Goal: Task Accomplishment & Management: Manage account settings

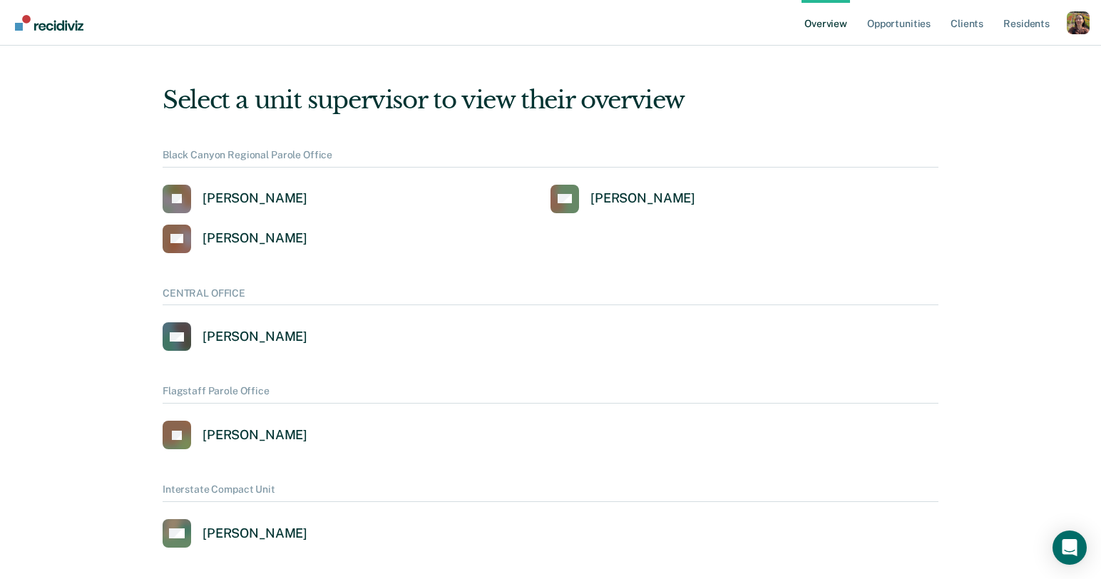
click at [1078, 24] on div "Profile dropdown button" at bounding box center [1078, 22] width 23 height 23
click at [1003, 62] on link "Profile" at bounding box center [1021, 65] width 92 height 12
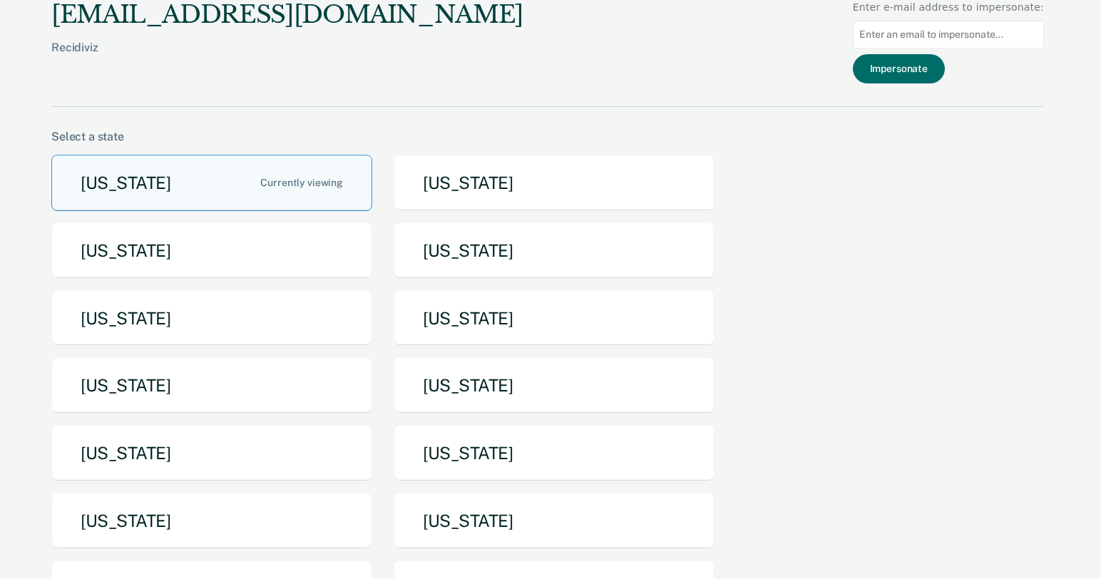
click at [985, 43] on input at bounding box center [948, 35] width 191 height 28
paste input "[EMAIL_ADDRESS][PERSON_NAME][DOMAIN_NAME][US_STATE]"
type input "[EMAIL_ADDRESS][PERSON_NAME][DOMAIN_NAME][US_STATE]"
click at [938, 71] on button "Impersonate" at bounding box center [899, 68] width 92 height 29
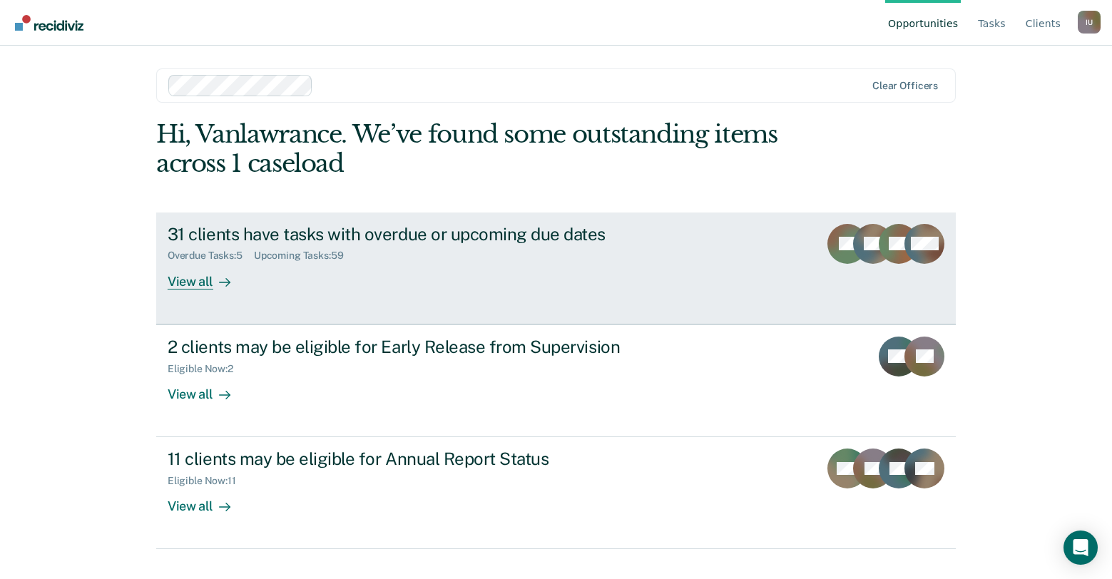
click at [373, 291] on link "31 clients have tasks with overdue or upcoming due dates Overdue Tasks : 5 Upco…" at bounding box center [555, 269] width 799 height 112
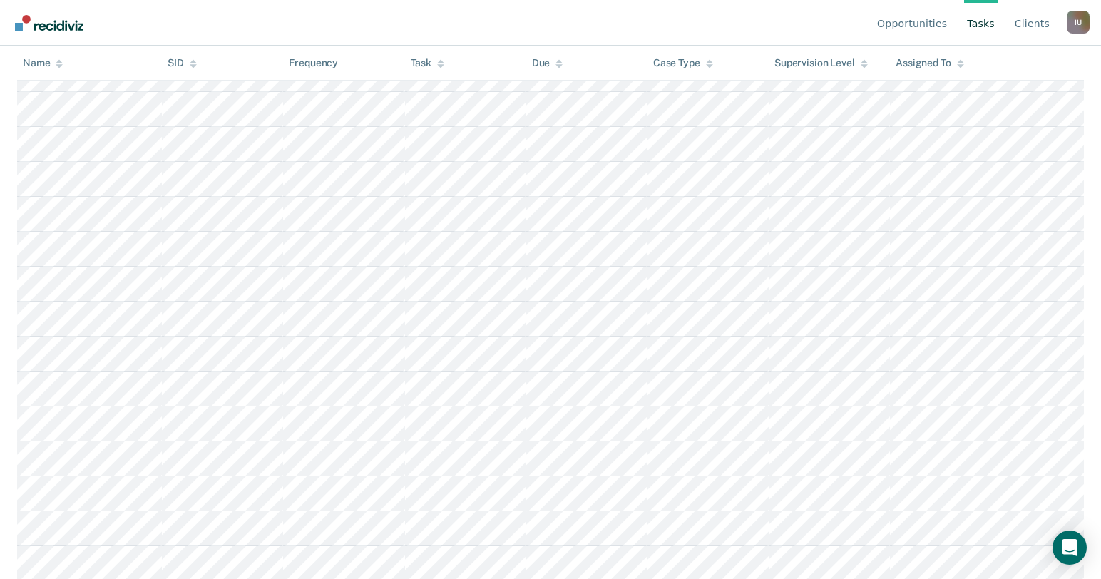
scroll to position [2069, 0]
click at [1077, 12] on div "I U" at bounding box center [1078, 22] width 23 height 23
click at [1014, 61] on link "Profile" at bounding box center [1021, 67] width 92 height 12
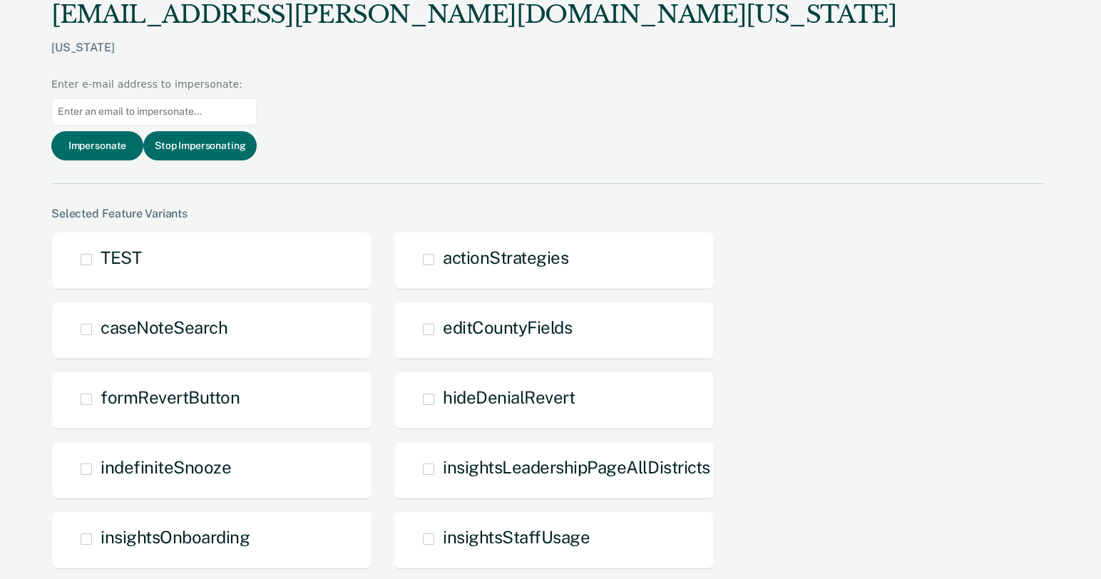
click at [257, 92] on div at bounding box center [153, 111] width 205 height 39
click at [257, 98] on input at bounding box center [153, 112] width 205 height 28
paste input "[EMAIL_ADDRESS][PERSON_NAME][DOMAIN_NAME][US_STATE]"
type input "[EMAIL_ADDRESS][PERSON_NAME][DOMAIN_NAME][US_STATE]"
click at [143, 131] on button "Impersonate" at bounding box center [97, 145] width 92 height 29
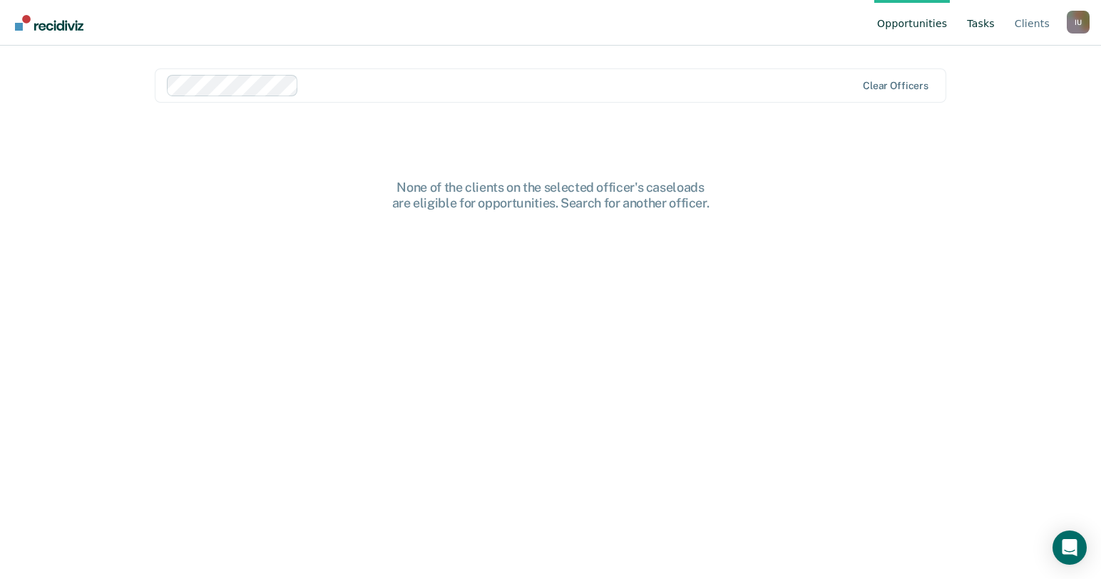
click at [976, 24] on link "Tasks" at bounding box center [981, 23] width 34 height 46
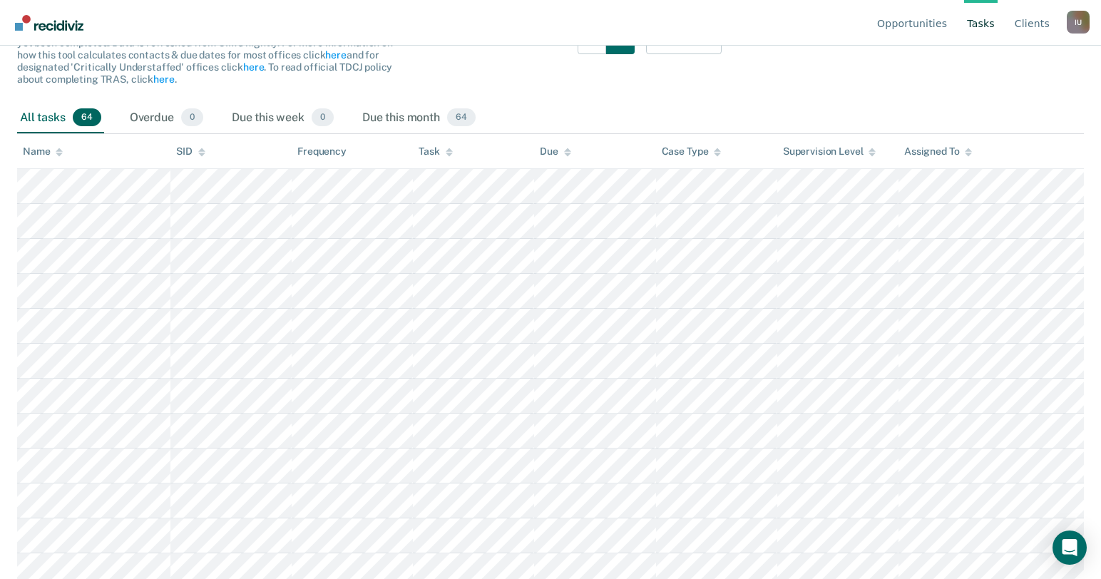
scroll to position [165, 0]
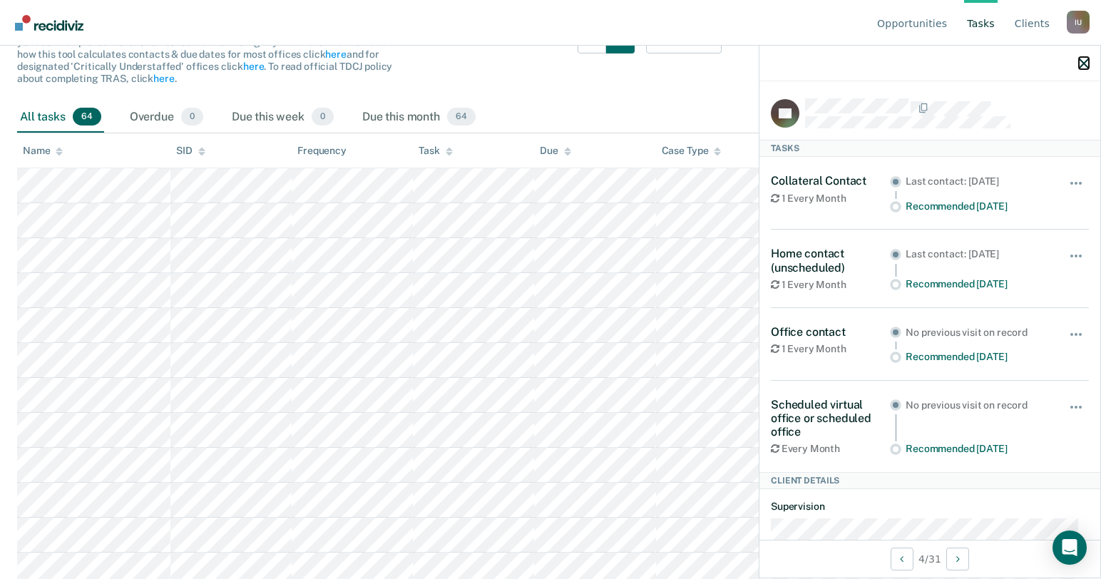
click at [1082, 60] on icon "button" at bounding box center [1084, 63] width 10 height 10
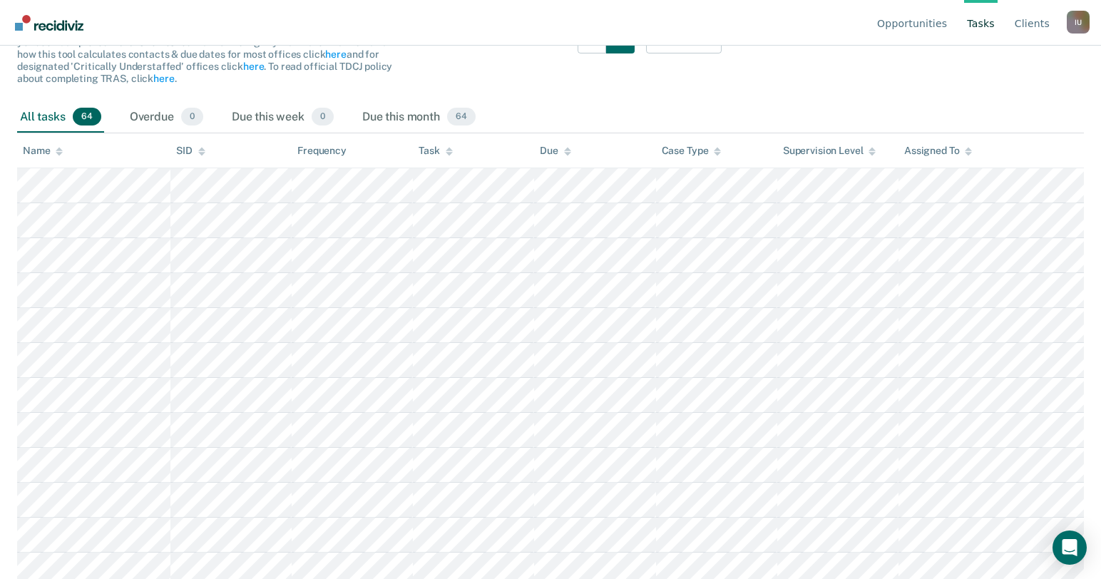
click at [1078, 31] on div "I U" at bounding box center [1078, 22] width 23 height 23
click at [1006, 61] on link "Profile" at bounding box center [1021, 67] width 92 height 12
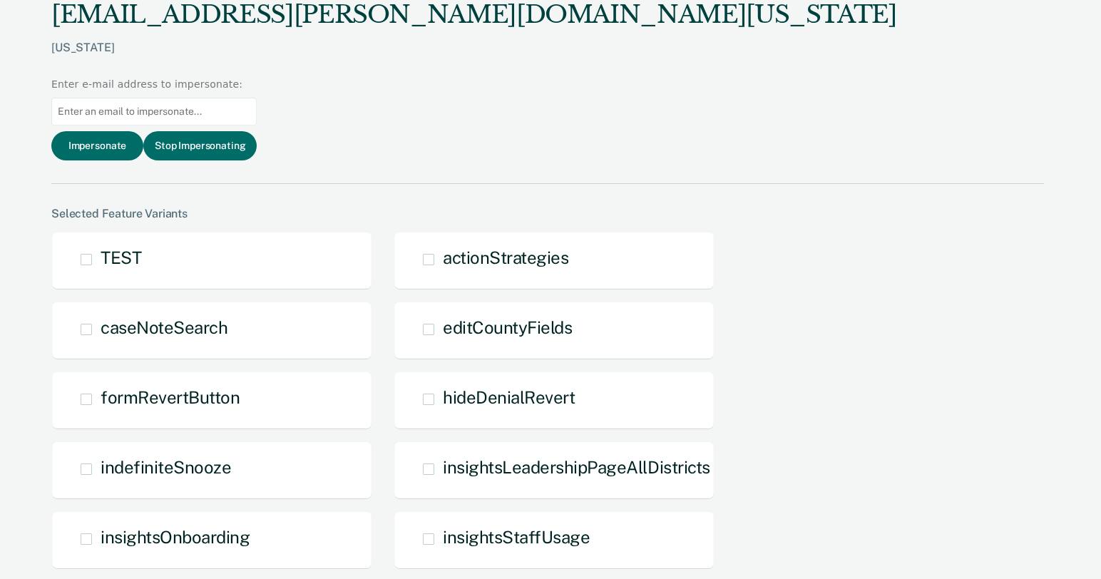
click at [257, 98] on input at bounding box center [153, 112] width 205 height 28
paste input "[PERSON_NAME][EMAIL_ADDRESS][PERSON_NAME][DOMAIN_NAME][US_STATE]"
type input "[PERSON_NAME][EMAIL_ADDRESS][PERSON_NAME][DOMAIN_NAME][US_STATE]"
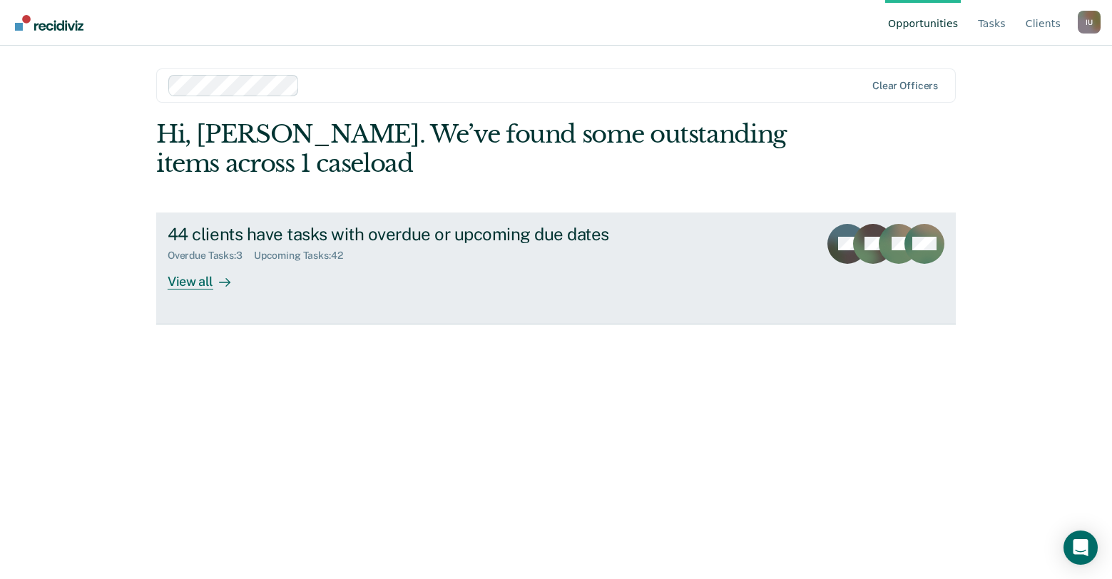
click at [265, 293] on link "44 clients have tasks with overdue or upcoming due dates Overdue Tasks : 3 Upco…" at bounding box center [555, 269] width 799 height 112
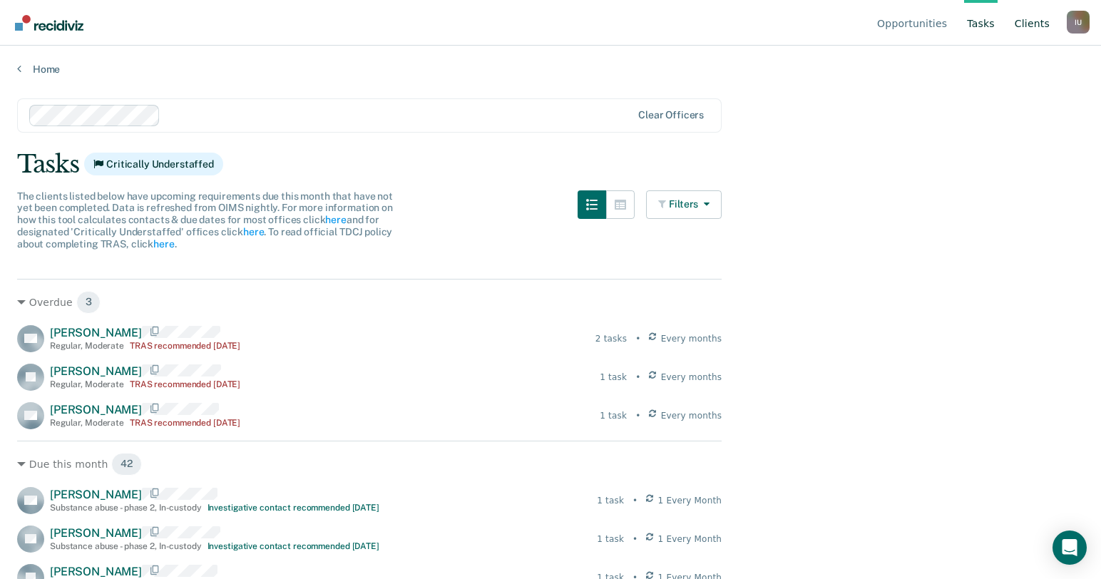
click at [1035, 24] on link "Client s" at bounding box center [1032, 23] width 41 height 46
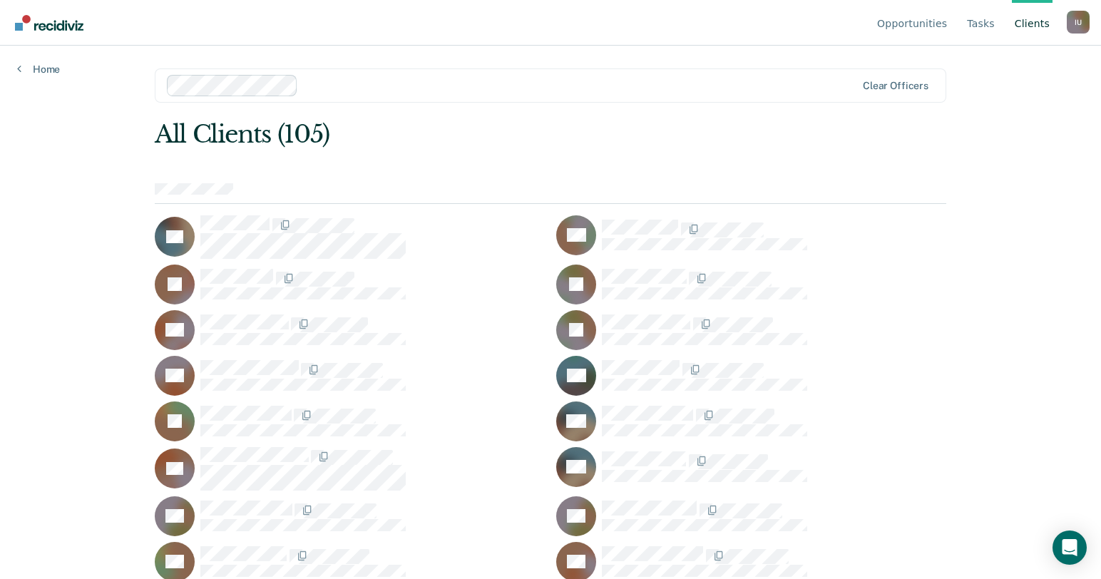
scroll to position [1494, 0]
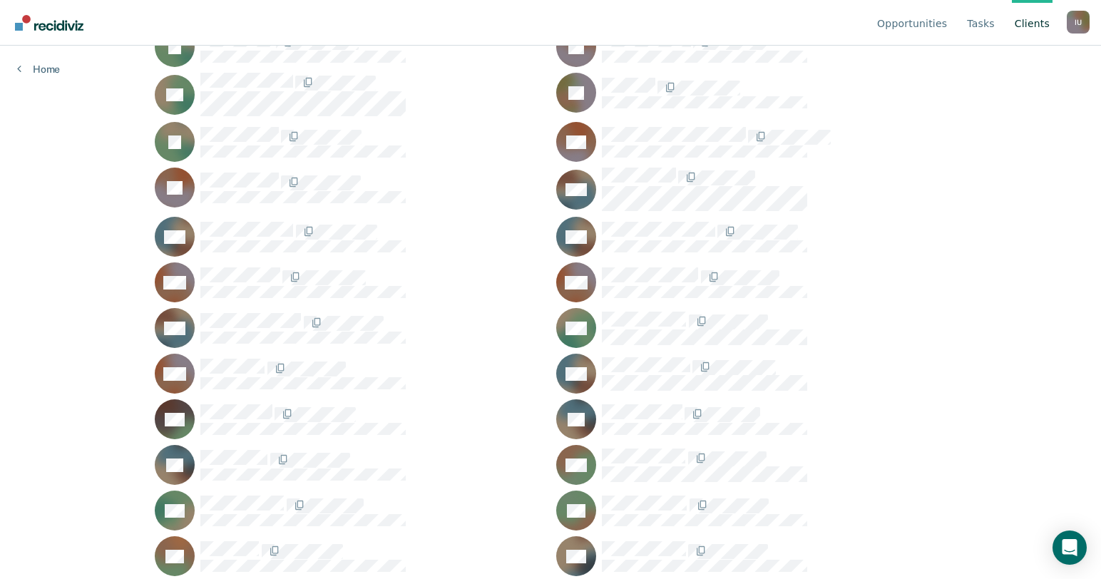
click at [1084, 28] on div "I U" at bounding box center [1078, 22] width 23 height 23
click at [993, 61] on link "Profile" at bounding box center [1021, 67] width 92 height 12
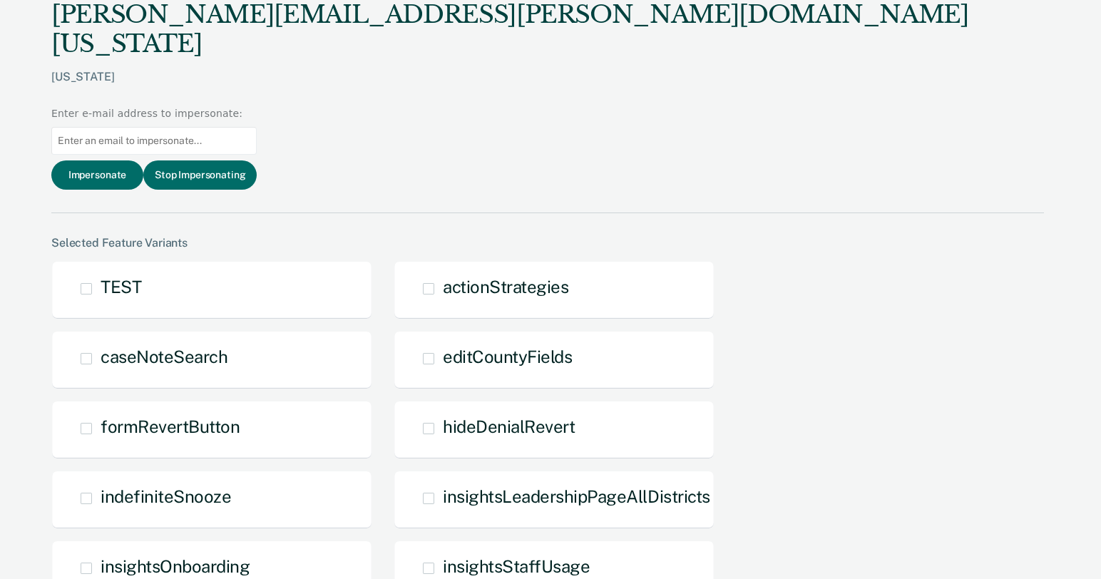
click at [257, 127] on input at bounding box center [153, 141] width 205 height 28
paste input "[PERSON_NAME][EMAIL_ADDRESS][PERSON_NAME][DOMAIN_NAME][US_STATE]"
type input "[PERSON_NAME][EMAIL_ADDRESS][PERSON_NAME][DOMAIN_NAME][US_STATE]"
click at [143, 160] on button "Impersonate" at bounding box center [97, 174] width 92 height 29
